Goal: Book appointment/travel/reservation

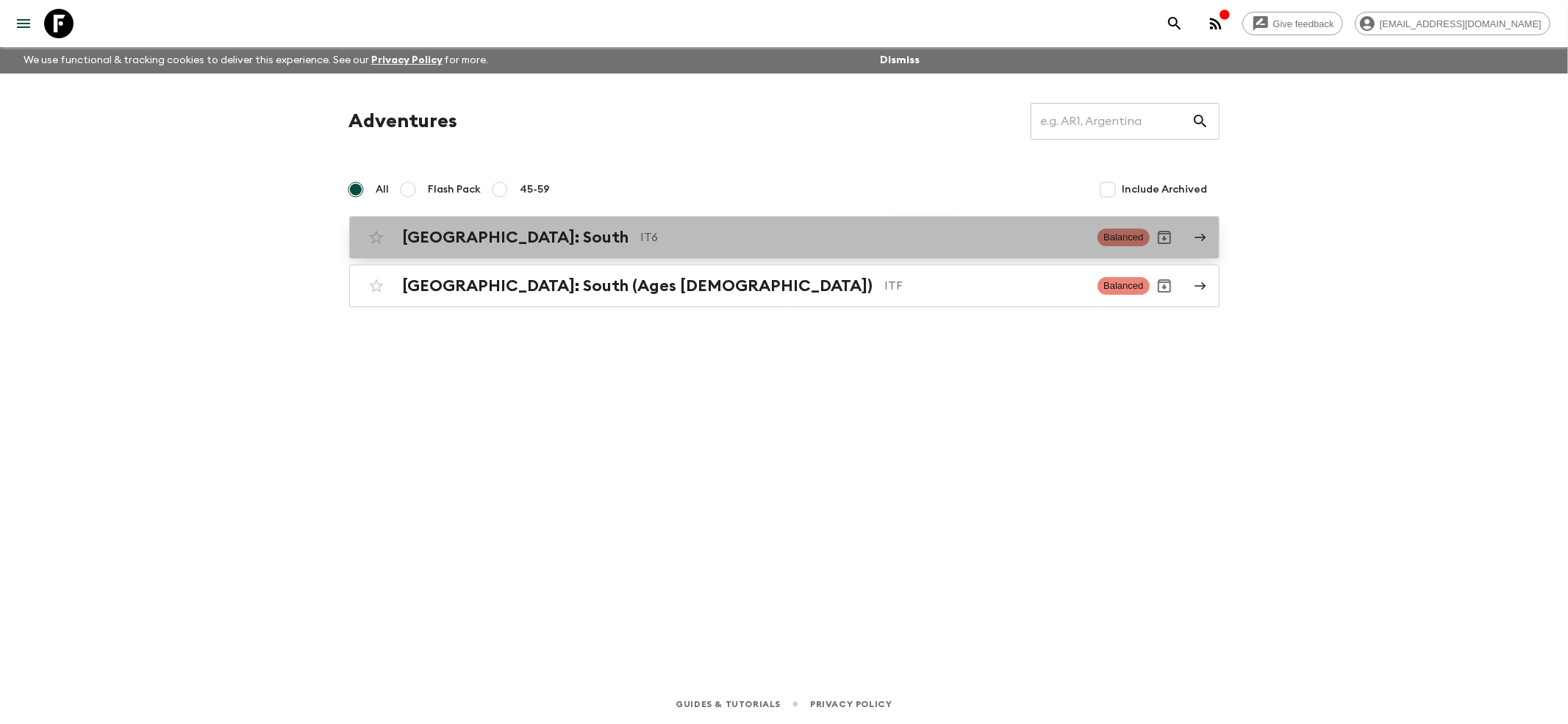
click at [444, 224] on div "[GEOGRAPHIC_DATA]: South IT6 Balanced" at bounding box center [756, 238] width 788 height 30
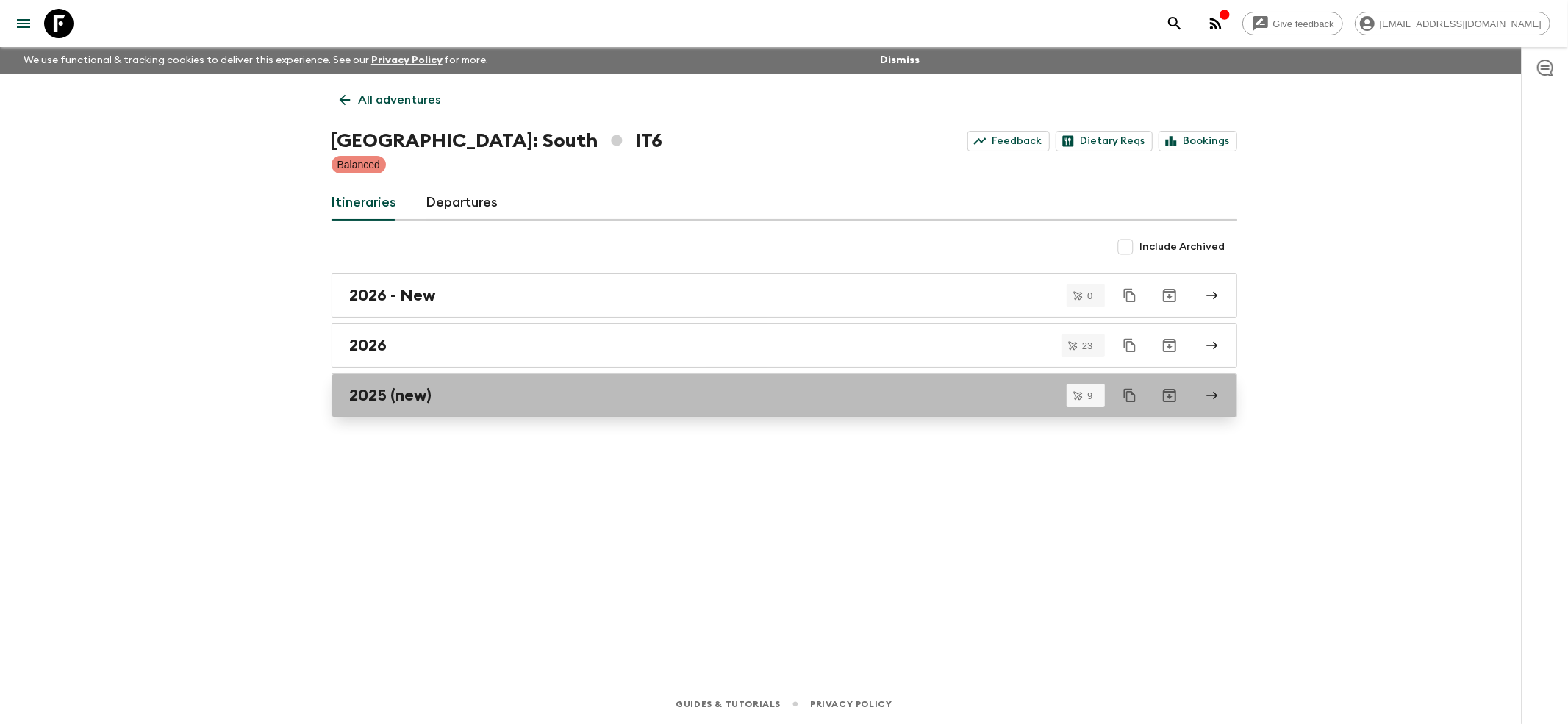
click at [388, 394] on h2 "2025 (new)" at bounding box center [391, 396] width 82 height 19
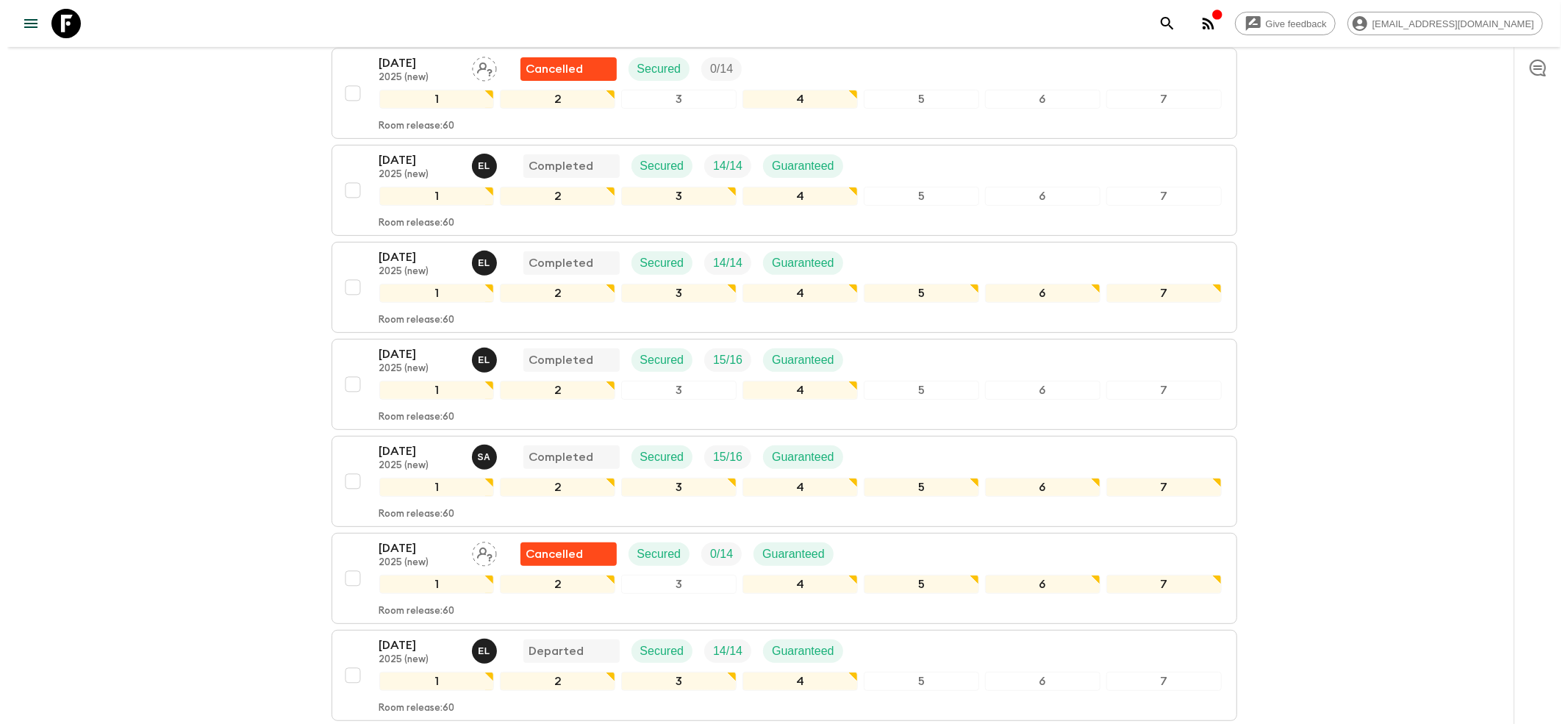
scroll to position [600, 0]
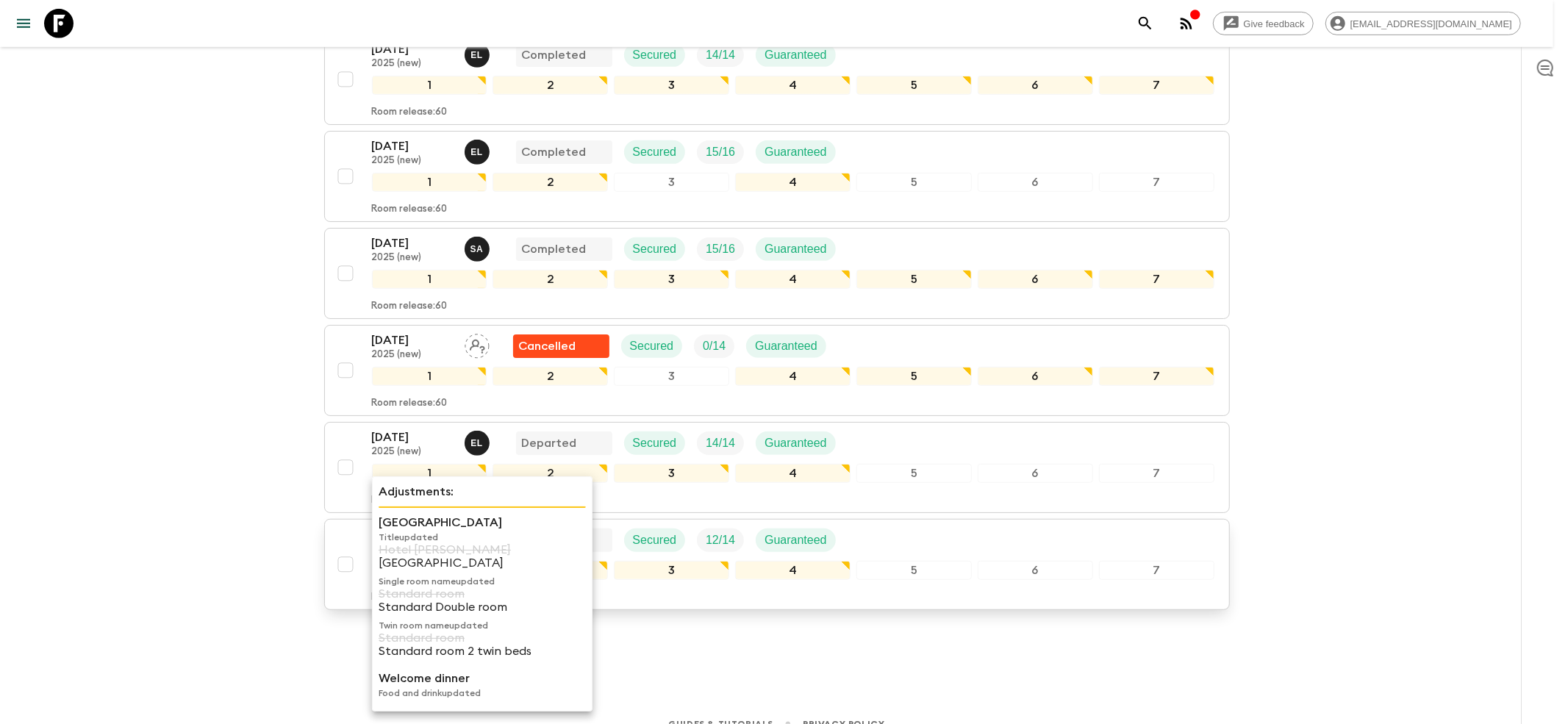
click at [414, 535] on p "Title updated" at bounding box center [483, 536] width 207 height 12
